Goal: Complete application form

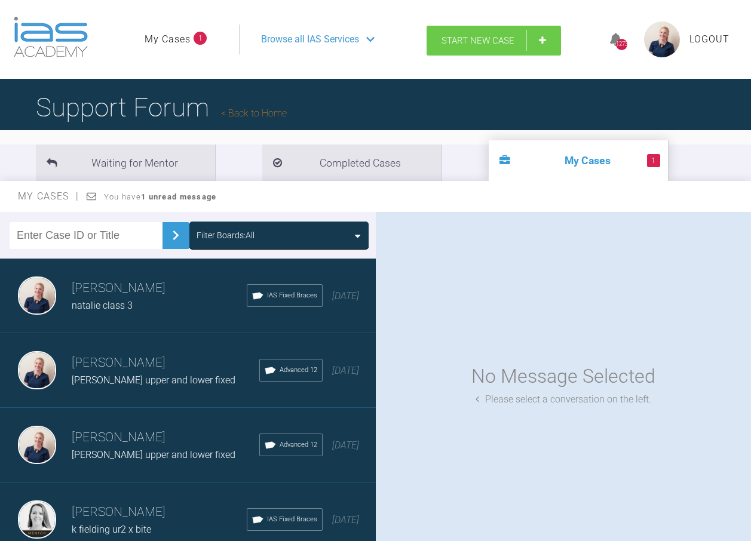
click at [477, 26] on link "Start New Case" at bounding box center [493, 41] width 134 height 30
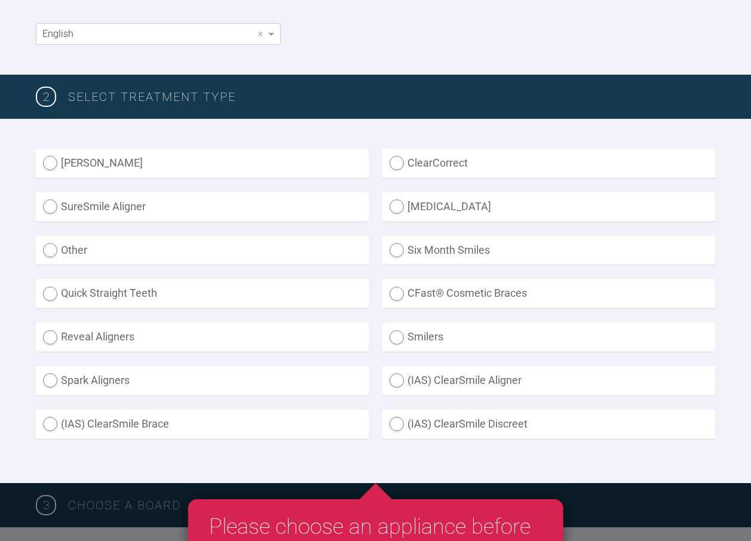
scroll to position [299, 0]
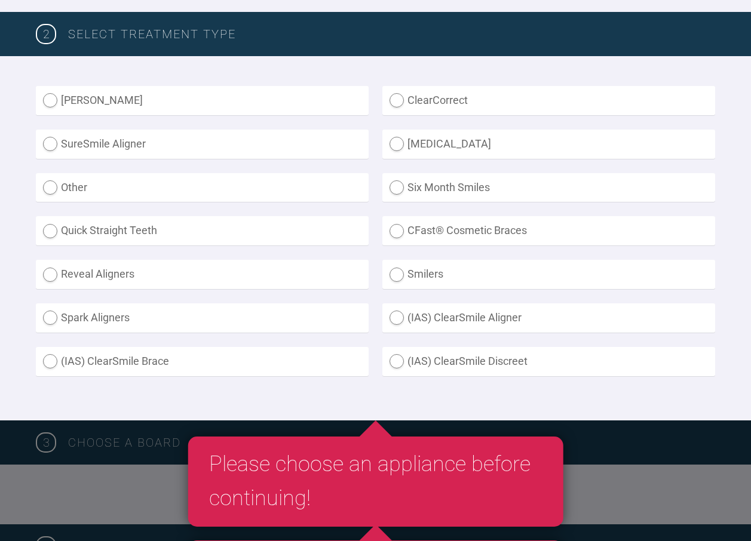
click at [268, 353] on label "(IAS) ClearSmile Brace" at bounding box center [202, 361] width 333 height 29
radio Brace "true"
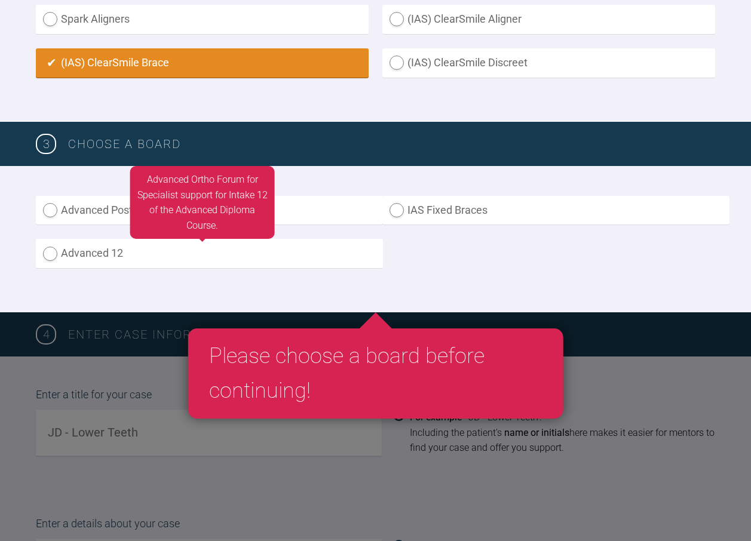
click at [130, 256] on label "Advanced 12" at bounding box center [209, 253] width 347 height 29
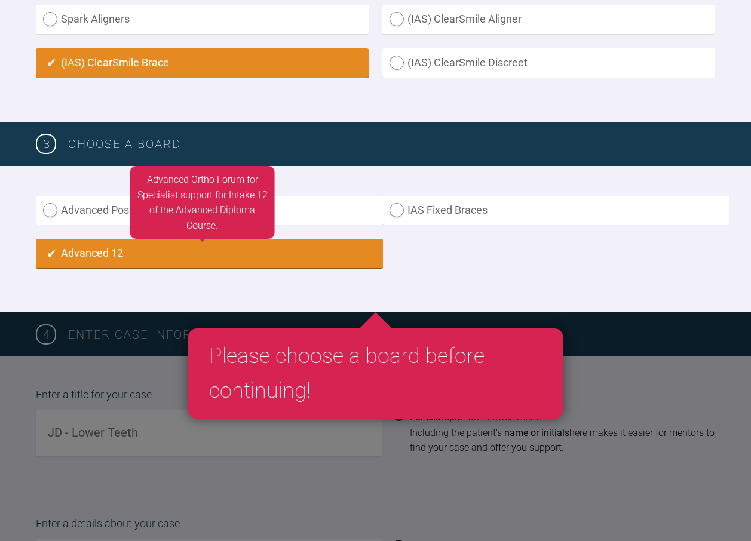
radio input "true"
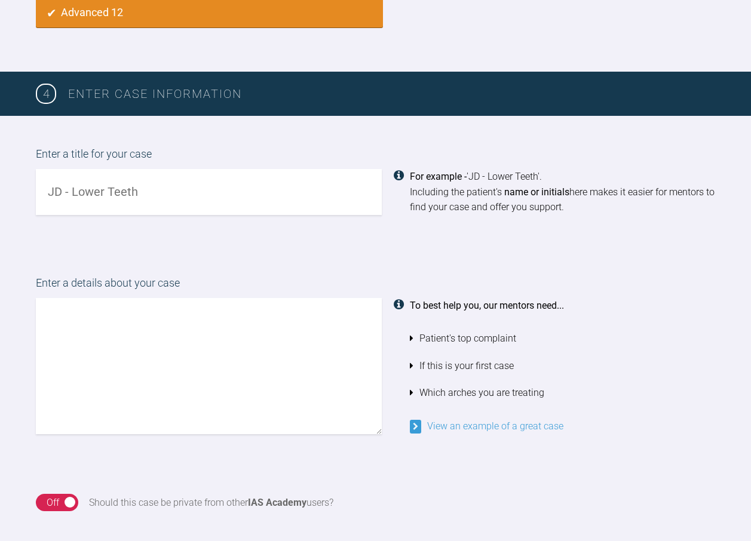
click at [158, 179] on input "text" at bounding box center [209, 192] width 346 height 46
type input "j gatty - upper and lower aligners"
click at [171, 330] on textarea at bounding box center [209, 366] width 346 height 136
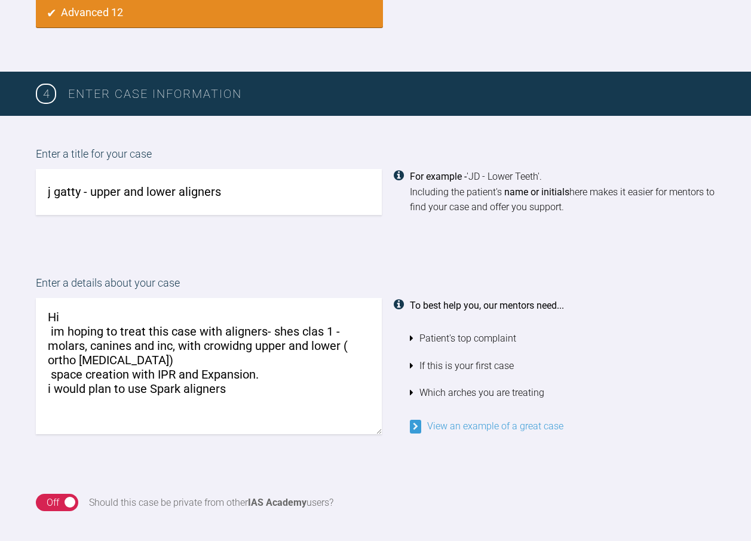
click at [53, 373] on textarea "Hi im hoping to treat this case with aligners- shes clas 1 - molars, canines an…" at bounding box center [209, 366] width 346 height 136
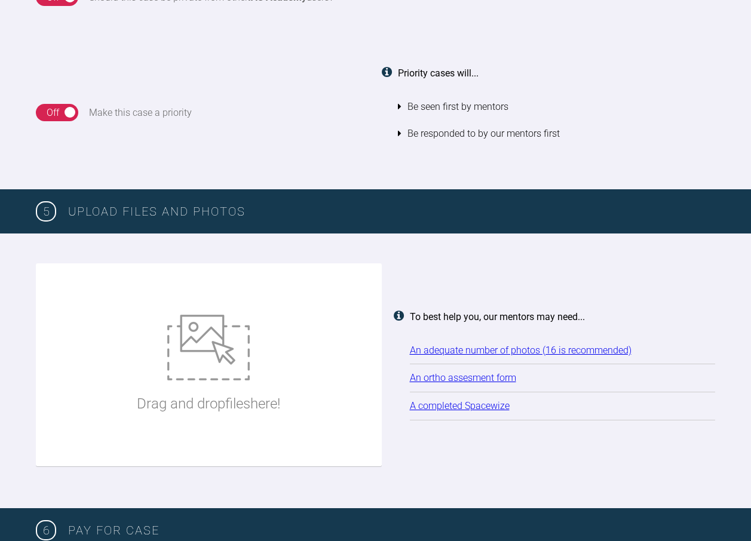
scroll to position [1435, 0]
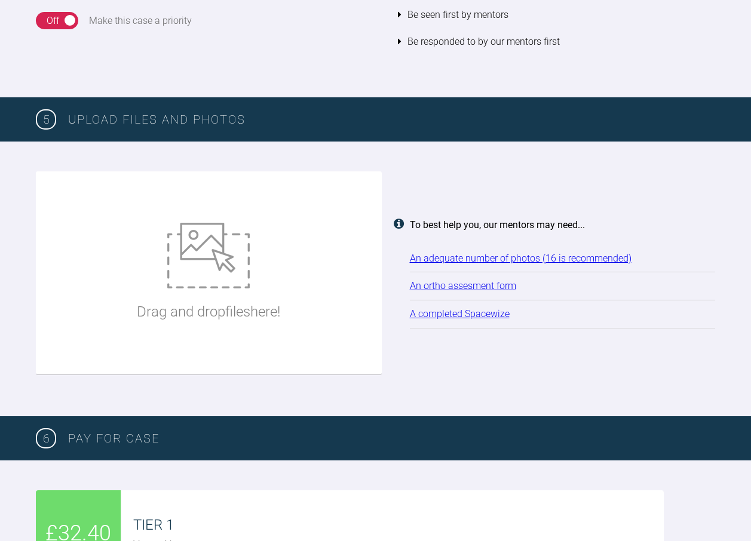
type textarea "Hi im hoping to treat this case with aligners- shes class 1 - molars, canines a…"
click at [200, 281] on img at bounding box center [208, 256] width 82 height 66
type input "C:\fakepath\jgatty.doc"
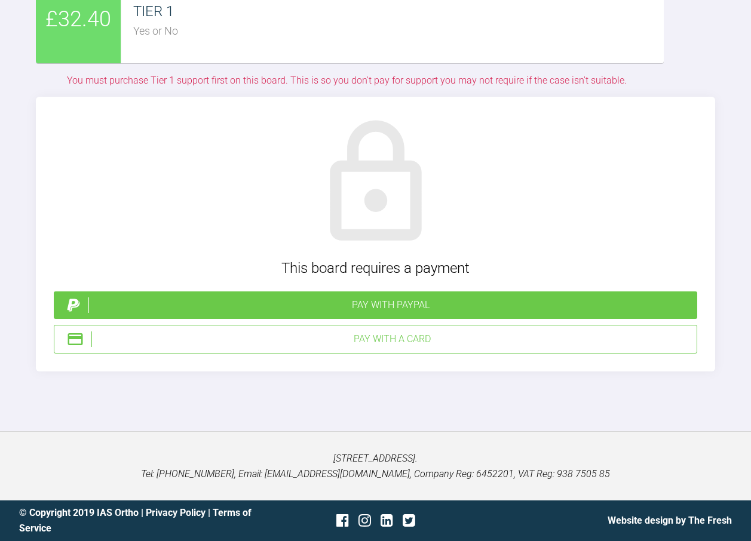
click at [402, 300] on div "Pay with PayPal" at bounding box center [390, 305] width 604 height 16
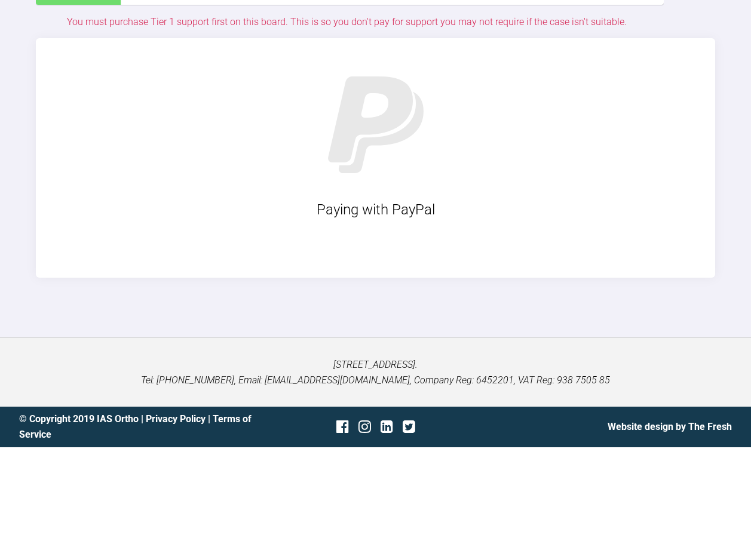
scroll to position [4062, 0]
